Goal: Task Accomplishment & Management: Use online tool/utility

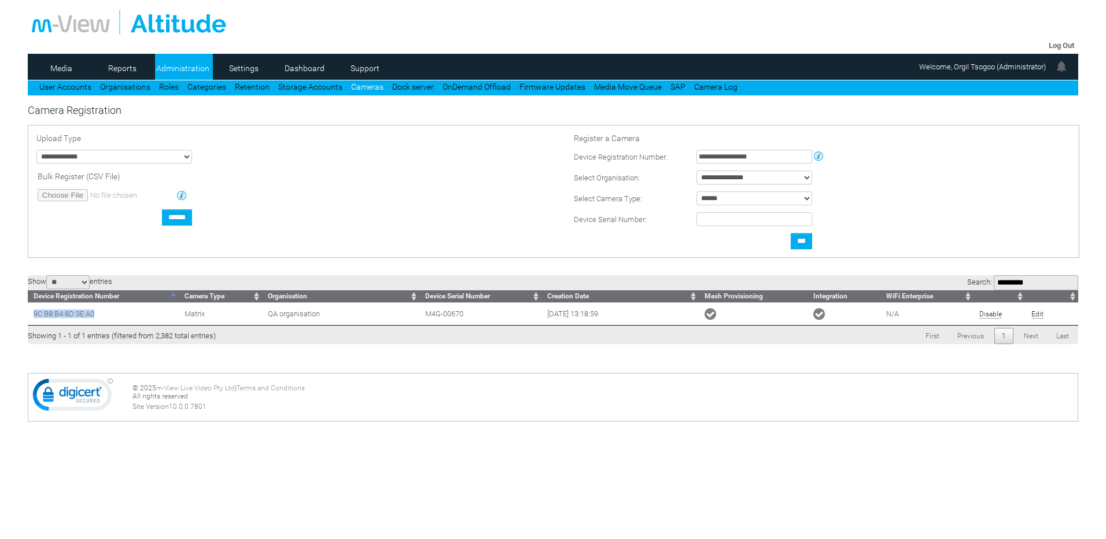
click at [366, 84] on link "Cameras" at bounding box center [367, 86] width 32 height 9
click at [360, 88] on link "Cameras" at bounding box center [367, 86] width 32 height 9
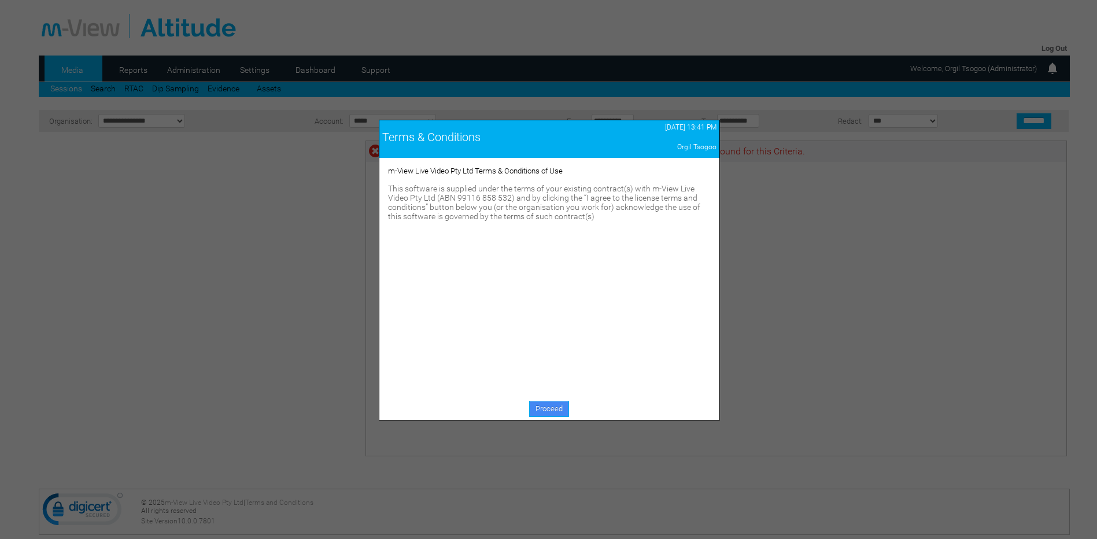
click at [546, 410] on link "Proceed" at bounding box center [549, 409] width 40 height 16
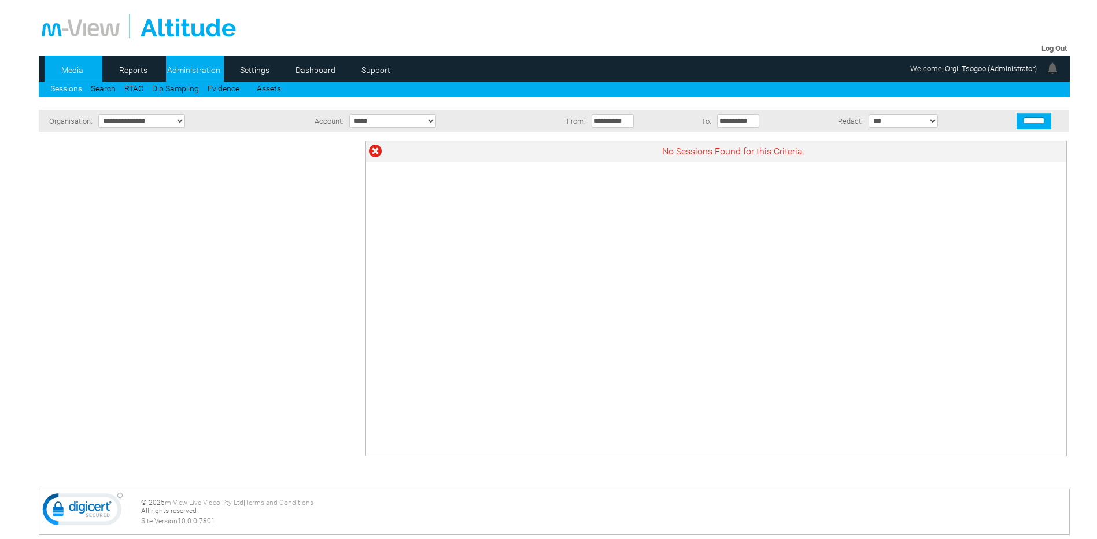
click at [204, 71] on link "Administration" at bounding box center [194, 69] width 56 height 17
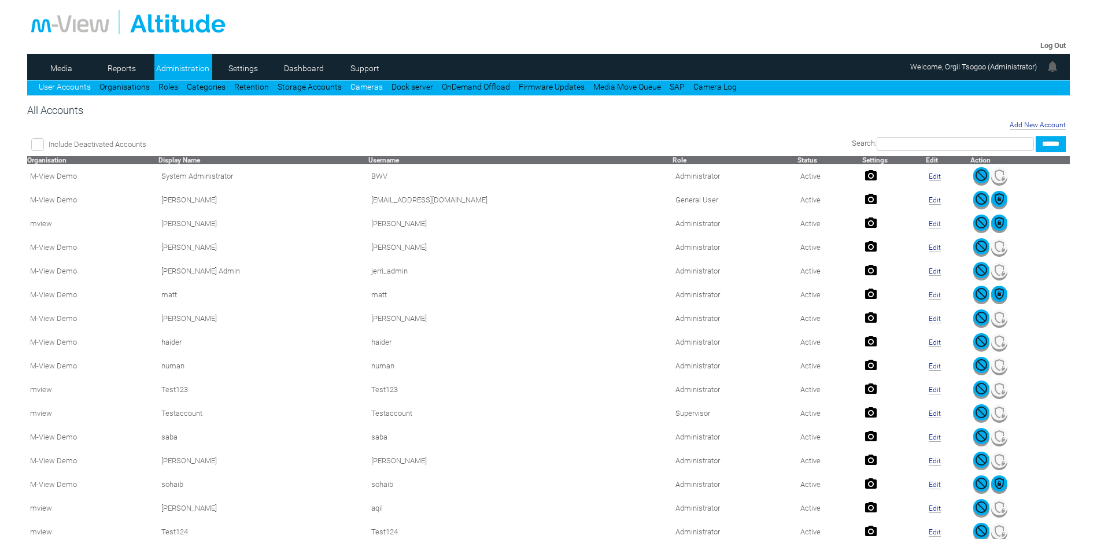
click at [362, 90] on link "Cameras" at bounding box center [367, 86] width 32 height 9
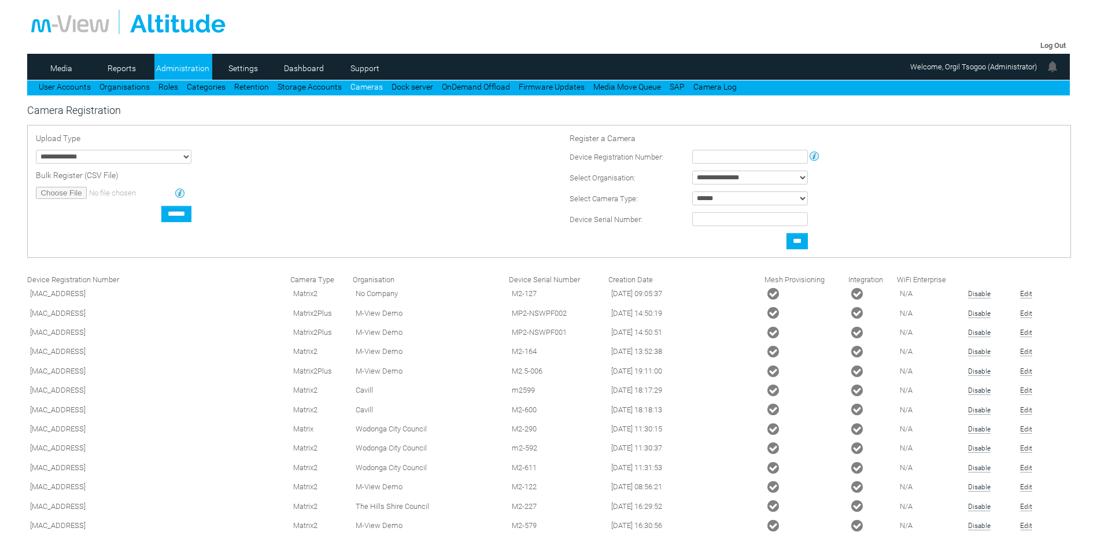
type input "**********"
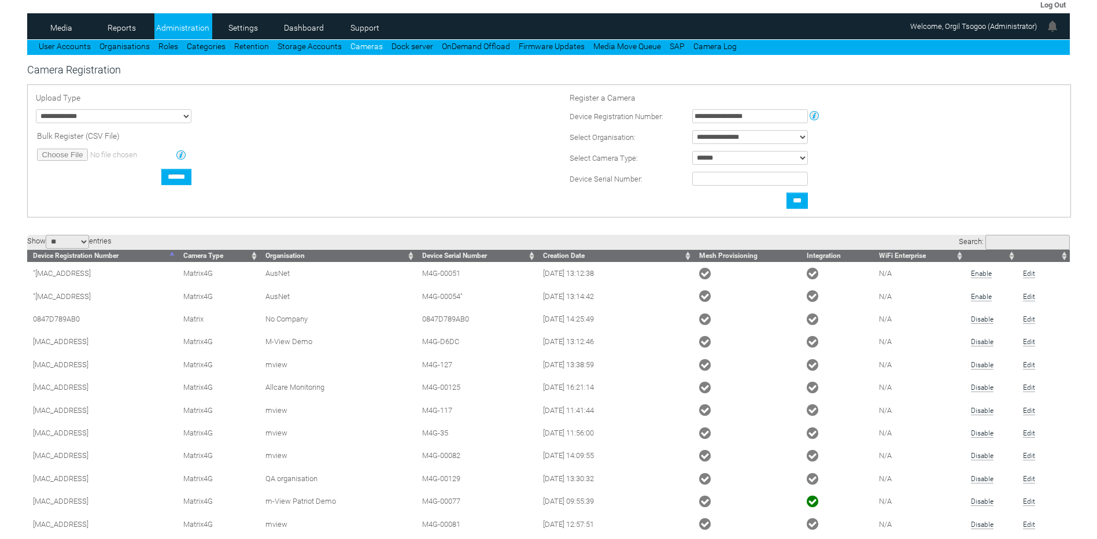
scroll to position [58, 0]
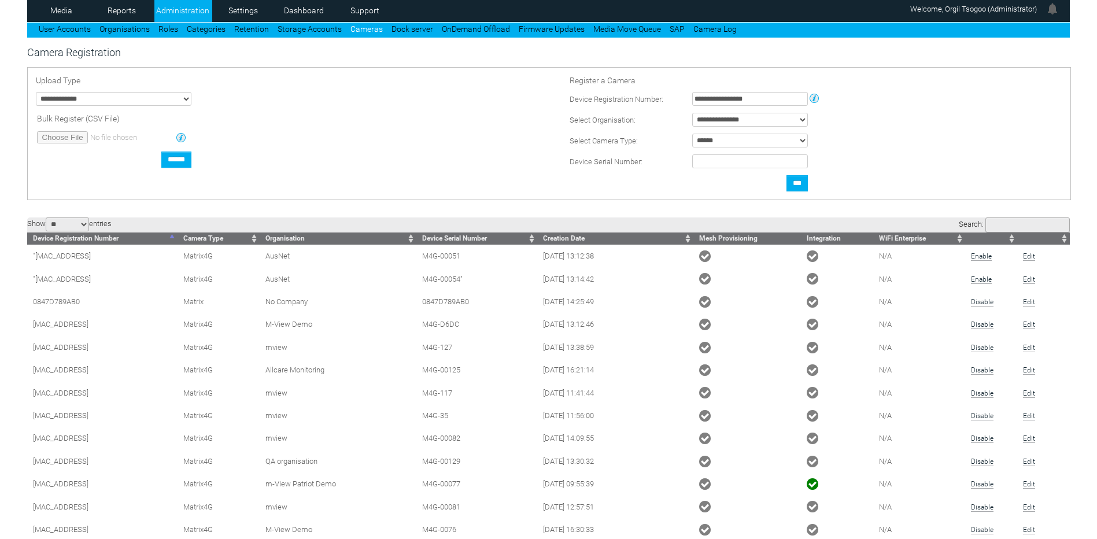
click at [1006, 229] on input "Search:" at bounding box center [1028, 225] width 84 height 15
paste input "*****"
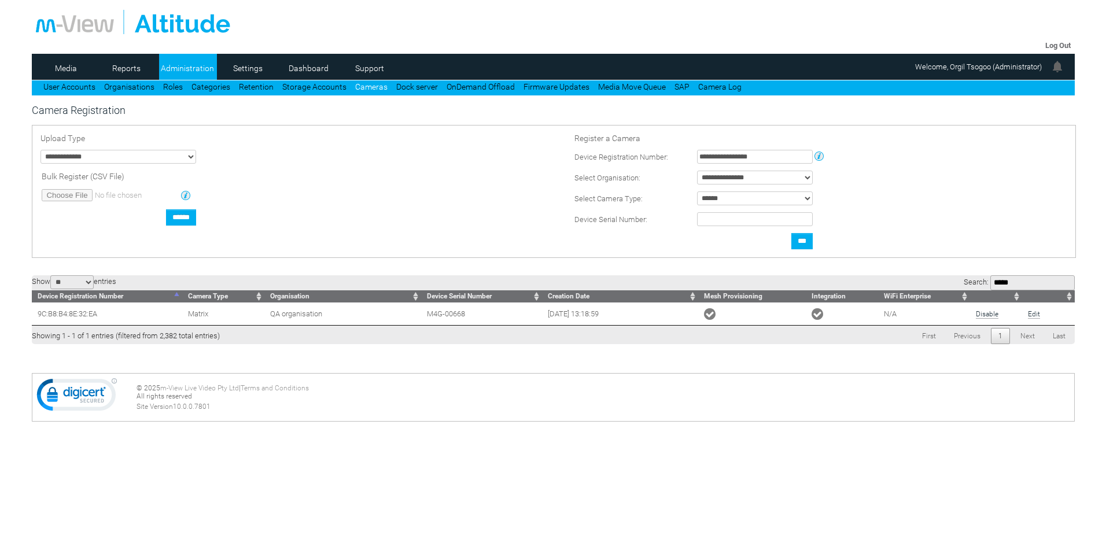
scroll to position [0, 0]
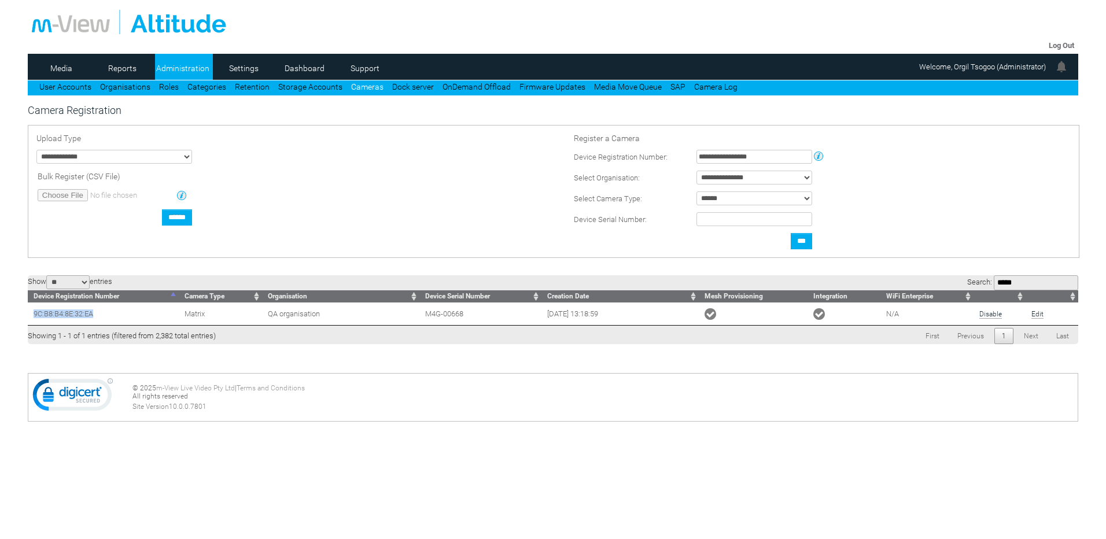
drag, startPoint x: 82, startPoint y: 316, endPoint x: 32, endPoint y: 316, distance: 49.2
click at [32, 316] on td "9C:B8:B4:8E:32:EA" at bounding box center [103, 314] width 151 height 23
copy td "9C:B8:B4:8E:32:EA"
drag, startPoint x: 1025, startPoint y: 286, endPoint x: 879, endPoint y: 275, distance: 146.3
click at [912, 275] on div "Show ** ** *** entries Search: ***** Device Registration Number Camera Type Org…" at bounding box center [553, 301] width 1051 height 86
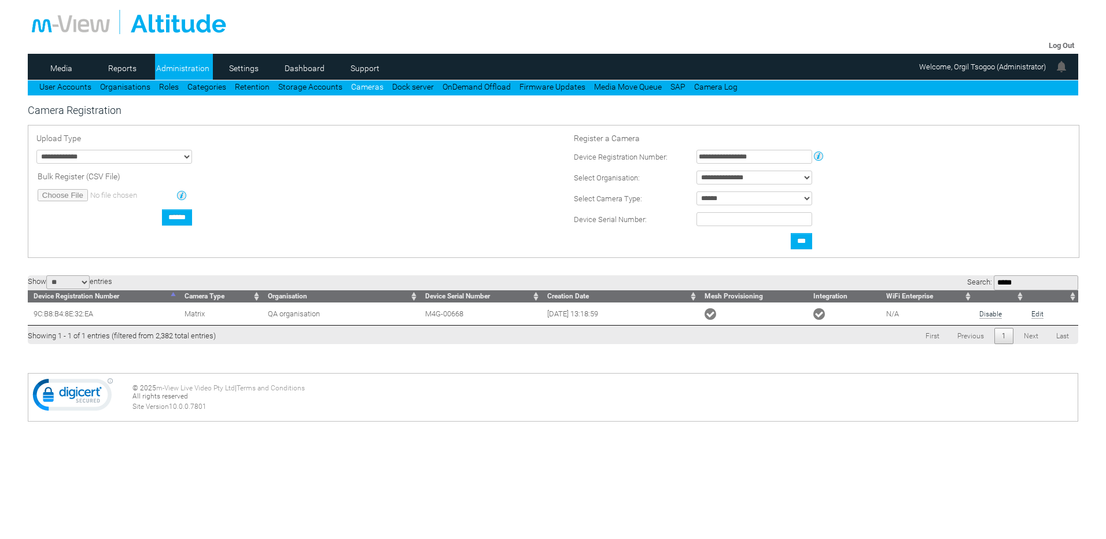
paste input "search"
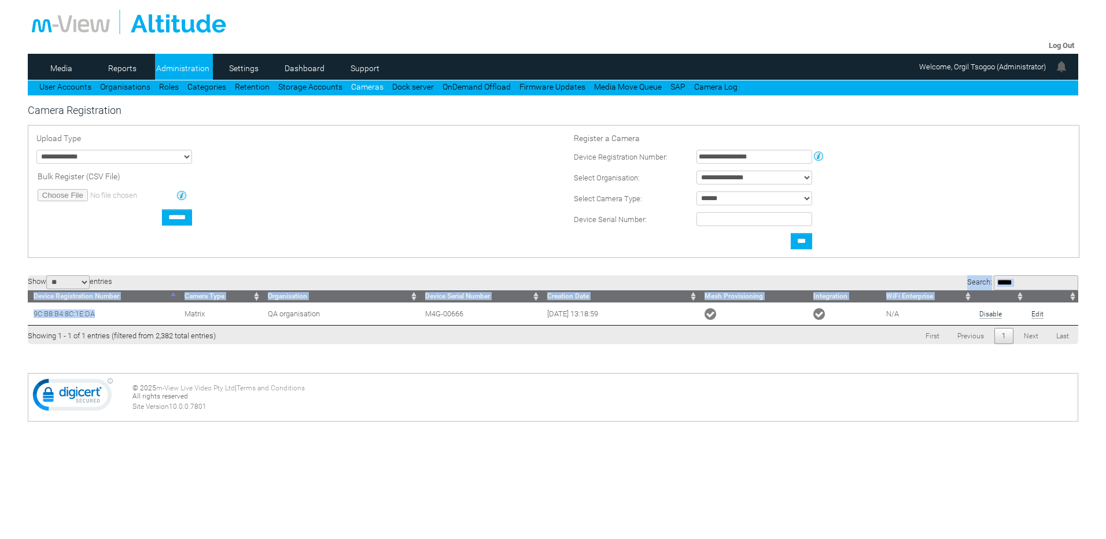
drag, startPoint x: 117, startPoint y: 316, endPoint x: 7, endPoint y: 318, distance: 109.9
click at [7, 318] on form "Log Out Media Reports Administration Settings Dashboard Support User Accounts O…" at bounding box center [553, 225] width 1106 height 450
click at [78, 318] on td "9C:B8:B4:8C:1E:DA" at bounding box center [103, 314] width 151 height 23
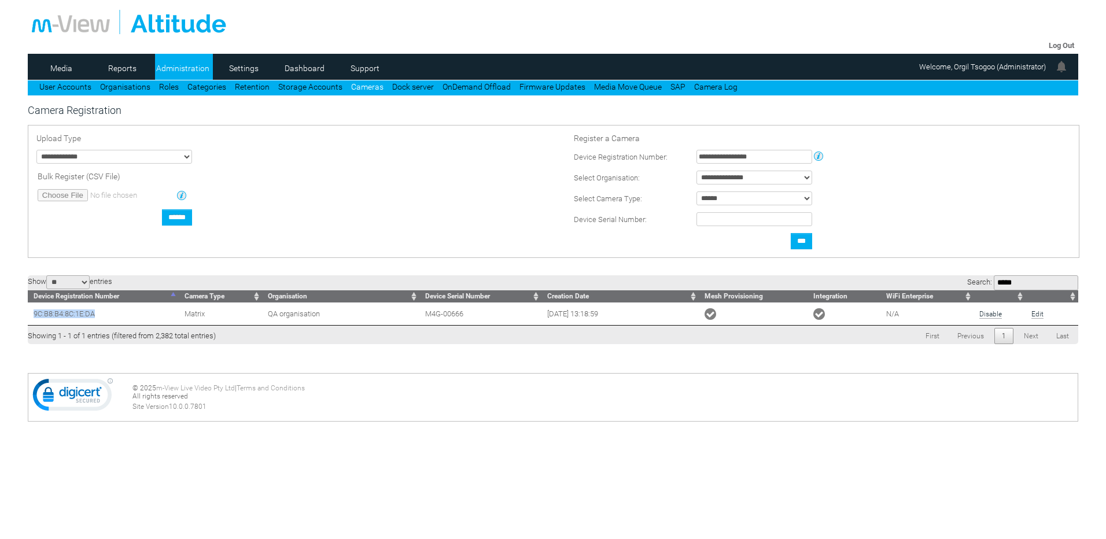
drag, startPoint x: 109, startPoint y: 317, endPoint x: 27, endPoint y: 316, distance: 82.2
click at [28, 316] on td "9C:B8:B4:8C:1E:DA" at bounding box center [103, 314] width 151 height 23
copy td "9C:B8:B4:8C:1E:DA"
drag, startPoint x: 938, startPoint y: 278, endPoint x: 900, endPoint y: 279, distance: 38.2
click at [900, 279] on div "Show ** ** *** entries Search: ***** Device Registration Number Camera Type Org…" at bounding box center [553, 309] width 1051 height 69
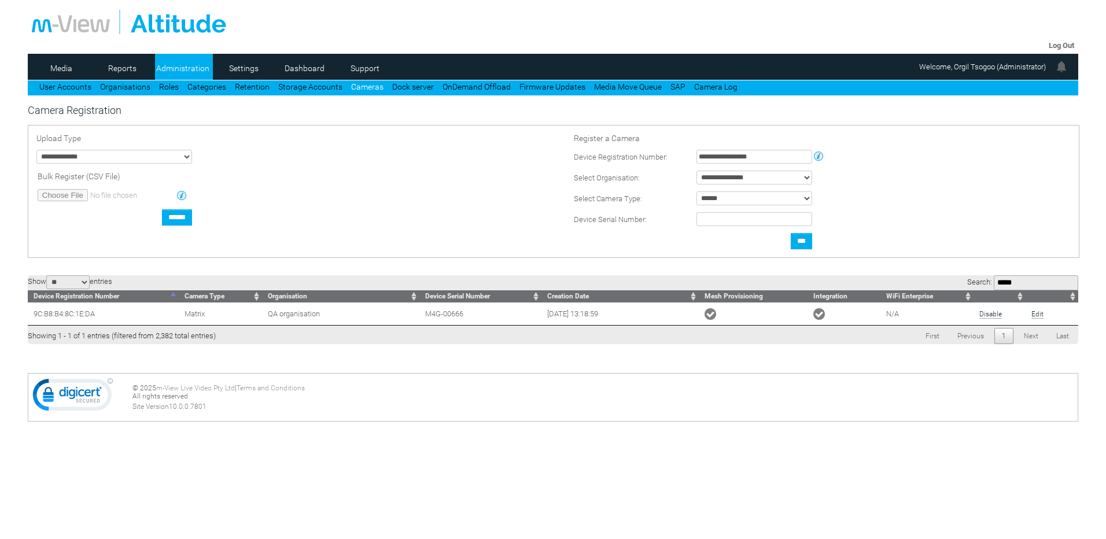
paste input "search"
drag, startPoint x: 103, startPoint y: 315, endPoint x: 33, endPoint y: 315, distance: 70.0
click at [33, 315] on td "9C:B8:B4:8D:2E:D2" at bounding box center [103, 314] width 151 height 23
copy td "9C:B8:B4:8D:2E:D2"
drag, startPoint x: 1015, startPoint y: 286, endPoint x: 944, endPoint y: 286, distance: 71.2
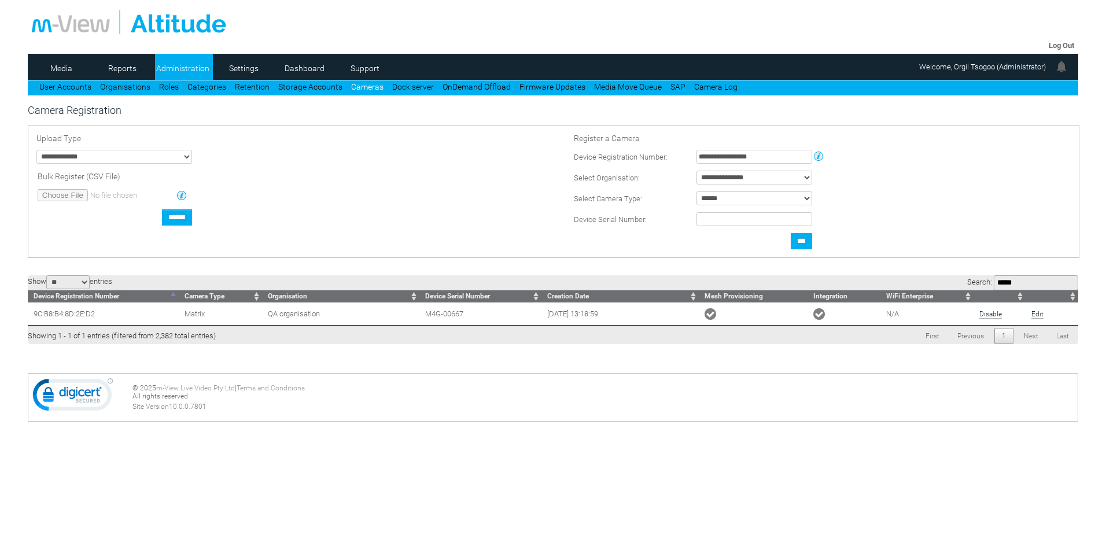
click at [944, 286] on div "Show ** ** *** entries Search: ***** Device Registration Number Camera Type Org…" at bounding box center [553, 309] width 1051 height 69
paste input "search"
drag, startPoint x: 101, startPoint y: 315, endPoint x: 34, endPoint y: 314, distance: 66.5
click at [34, 314] on td "9C:B8:B4:8C:5D:06" at bounding box center [103, 314] width 151 height 23
copy td "9C:B8:B4:8C:5D:06"
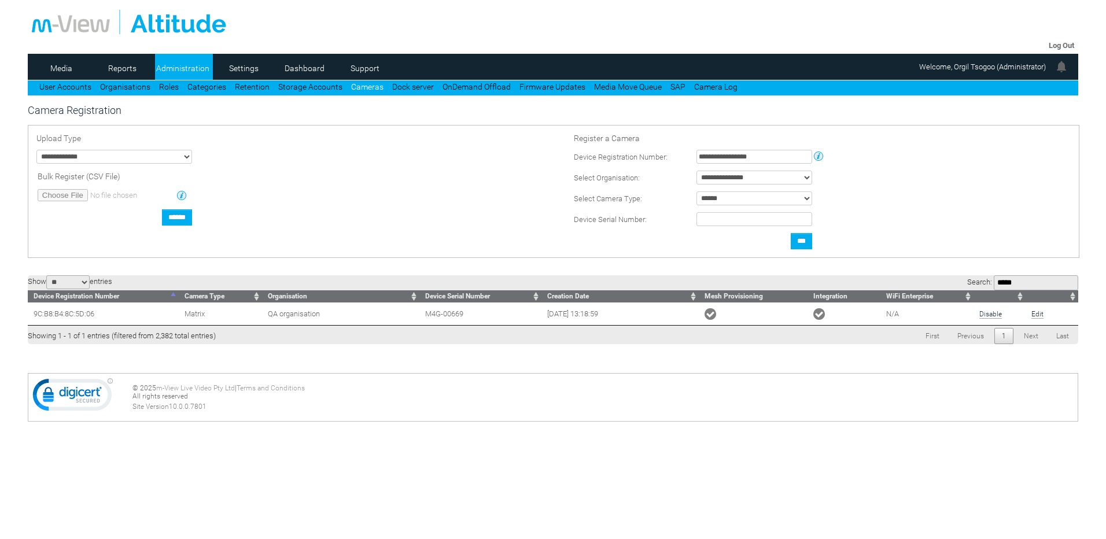
drag, startPoint x: 1021, startPoint y: 288, endPoint x: 909, endPoint y: 283, distance: 111.2
click at [909, 283] on div "Show ** ** *** entries Search: ***** Device Registration Number Camera Type Org…" at bounding box center [553, 309] width 1051 height 69
paste input "search"
type input "*****"
drag, startPoint x: 102, startPoint y: 320, endPoint x: 34, endPoint y: 316, distance: 68.4
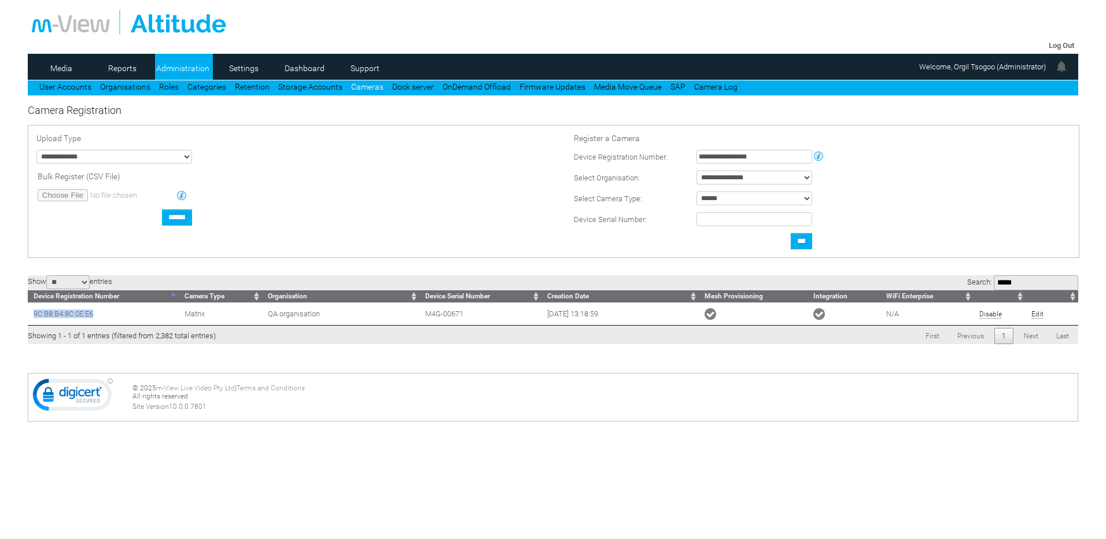
click at [34, 316] on td "9C:B8:B4:8C:0E:E6" at bounding box center [103, 314] width 151 height 23
copy td "9C:B8:B4:8C:0E:E6"
